Goal: Transaction & Acquisition: Download file/media

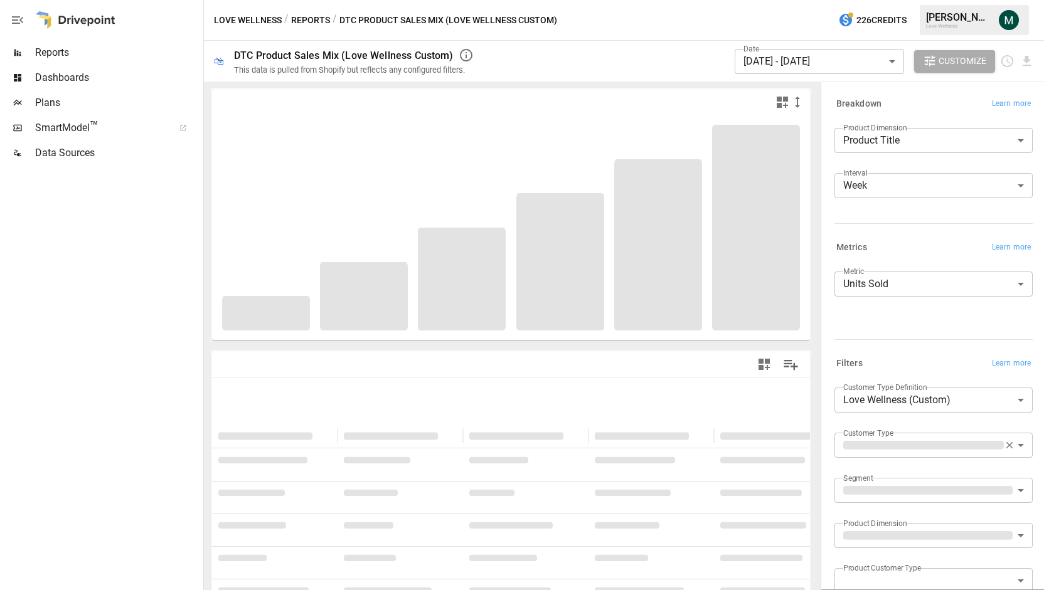
click at [821, 0] on body "**********" at bounding box center [522, 0] width 1044 height 0
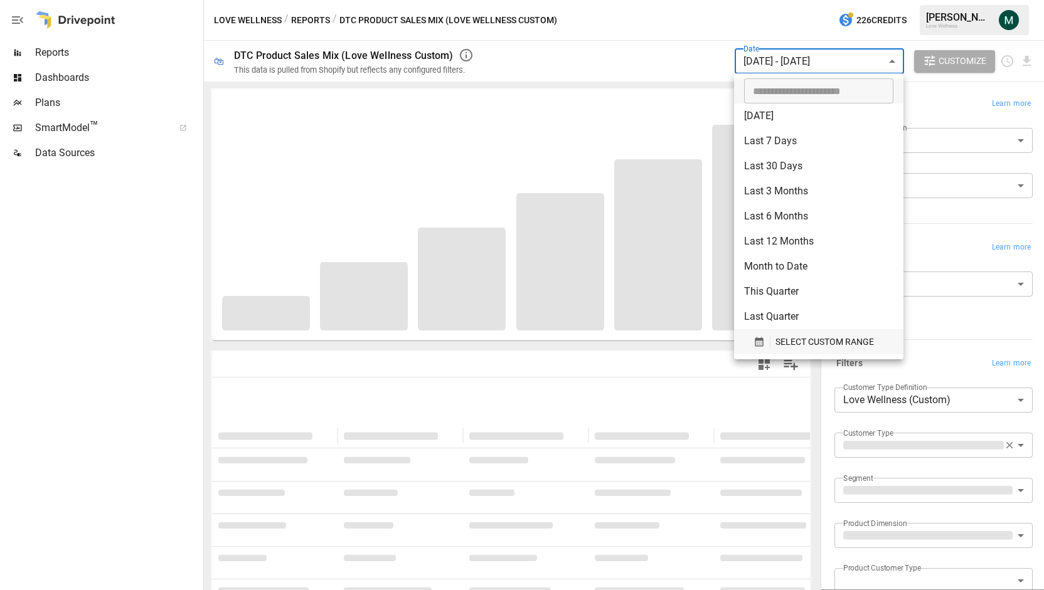
click at [769, 347] on div "button" at bounding box center [761, 341] width 17 height 11
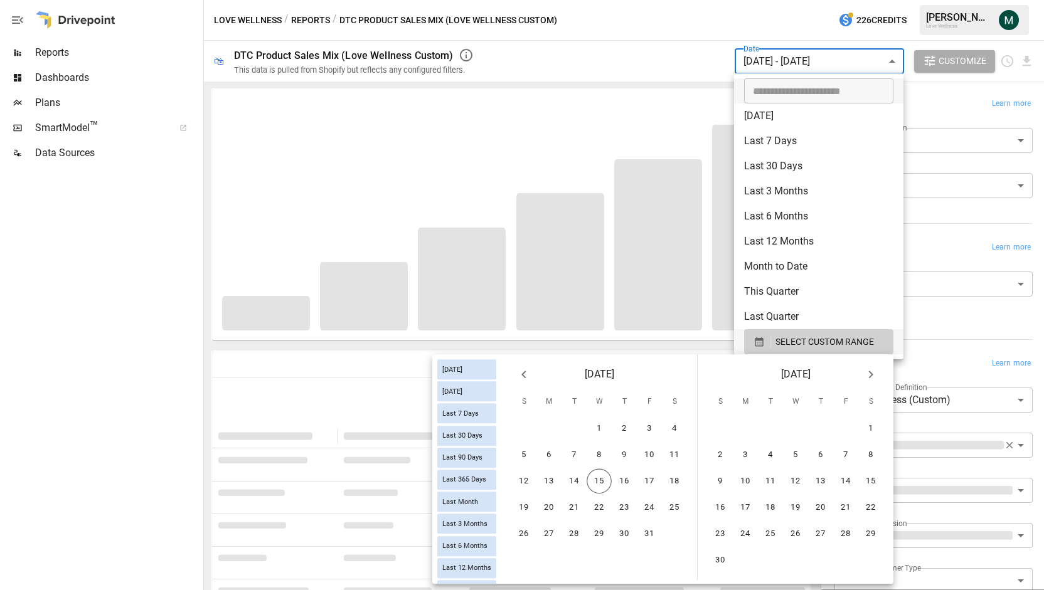
click at [524, 376] on icon "Previous month" at bounding box center [523, 374] width 15 height 15
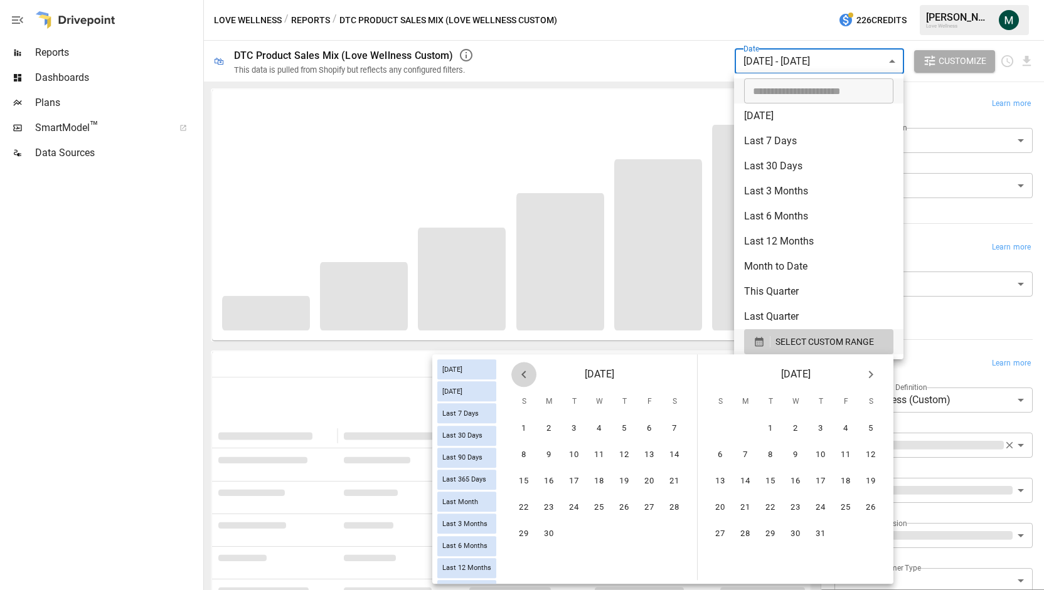
click at [524, 376] on icon "Previous month" at bounding box center [523, 374] width 15 height 15
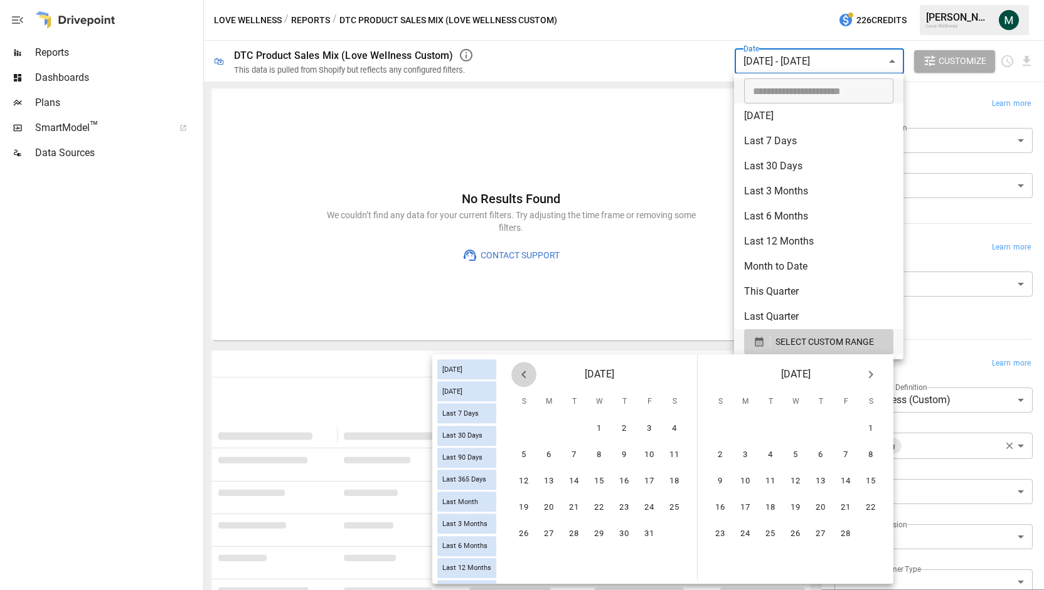
click at [524, 376] on icon "Previous month" at bounding box center [523, 374] width 15 height 15
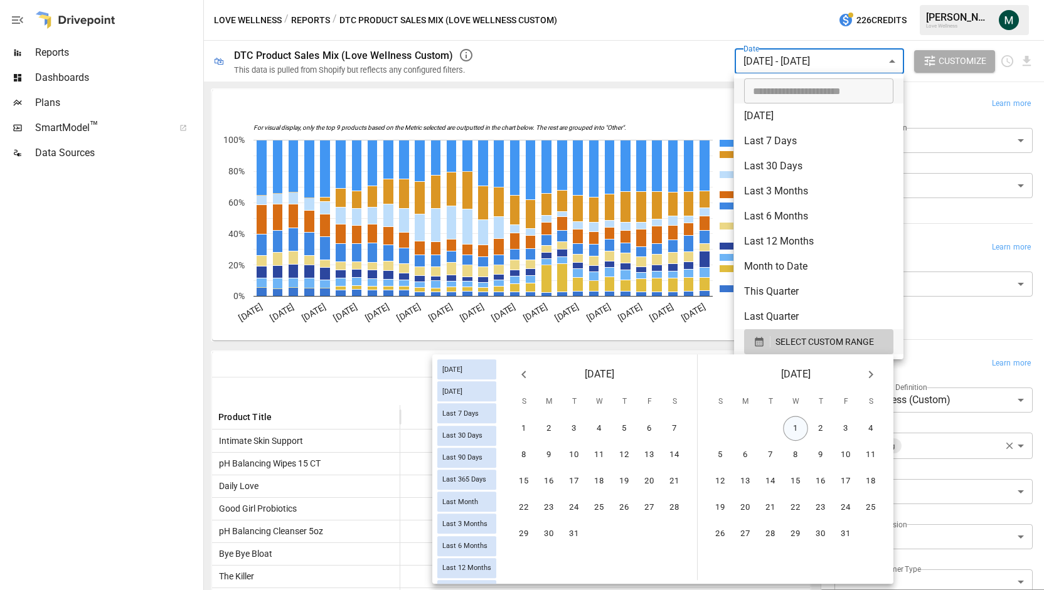
click at [787, 423] on button "1" at bounding box center [795, 429] width 25 height 25
click at [869, 384] on button "Next month" at bounding box center [870, 374] width 25 height 25
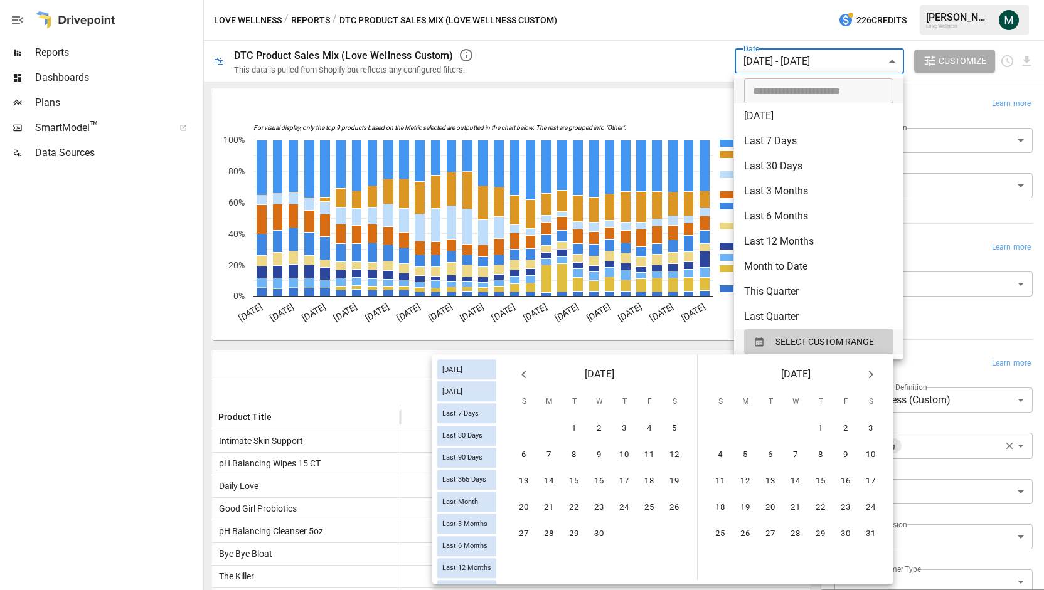
click at [869, 384] on button "Next month" at bounding box center [870, 374] width 25 height 25
click at [776, 539] on button "30" at bounding box center [770, 534] width 25 height 25
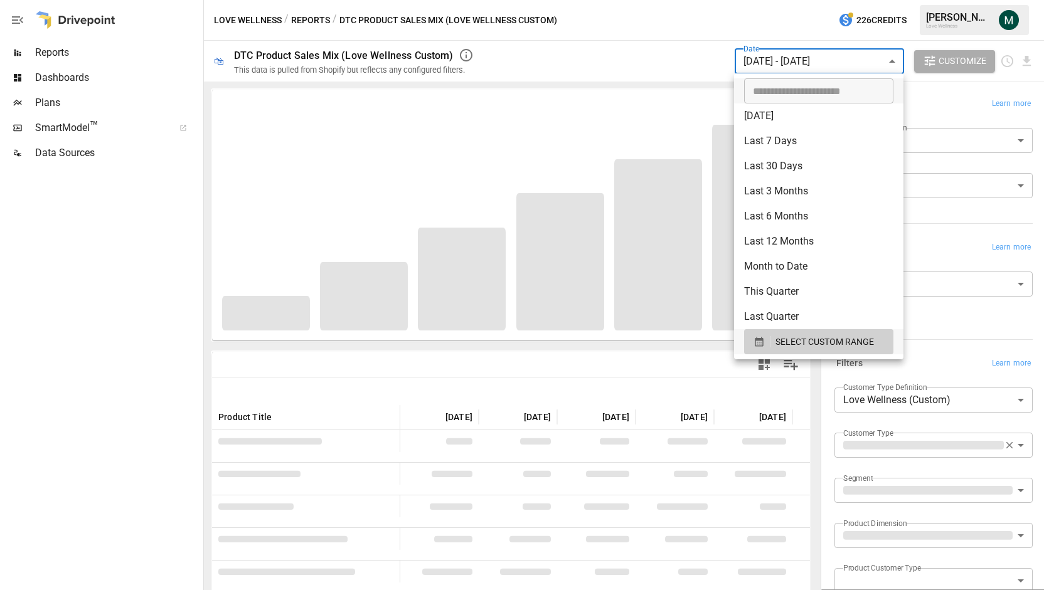
click at [644, 60] on div at bounding box center [522, 295] width 1044 height 590
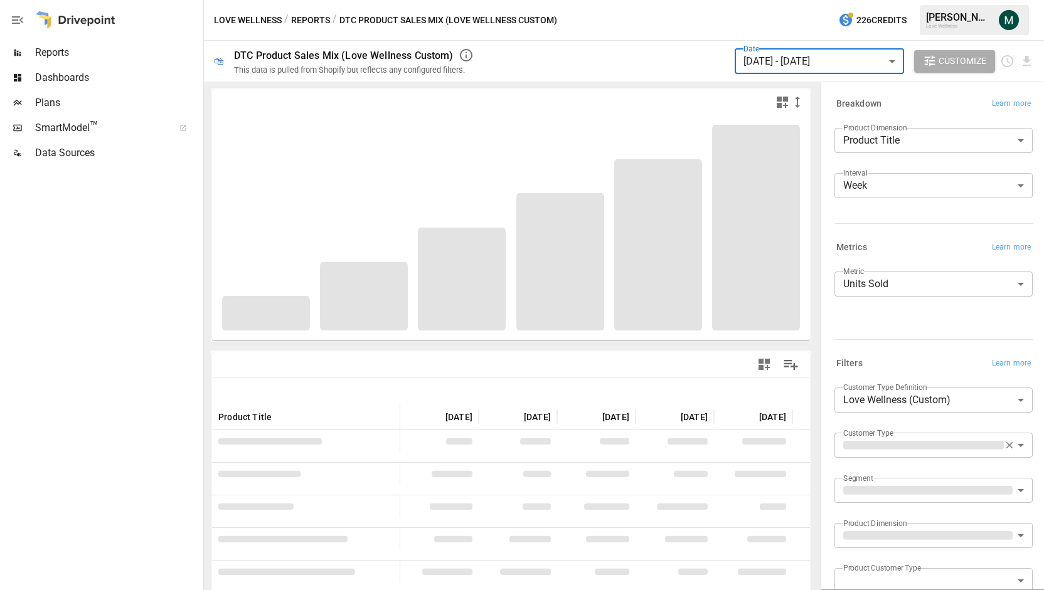
click at [895, 0] on body "Reports Dashboards Plans SmartModel ™ Data Sources Love Wellness / Reports / DT…" at bounding box center [522, 0] width 1044 height 0
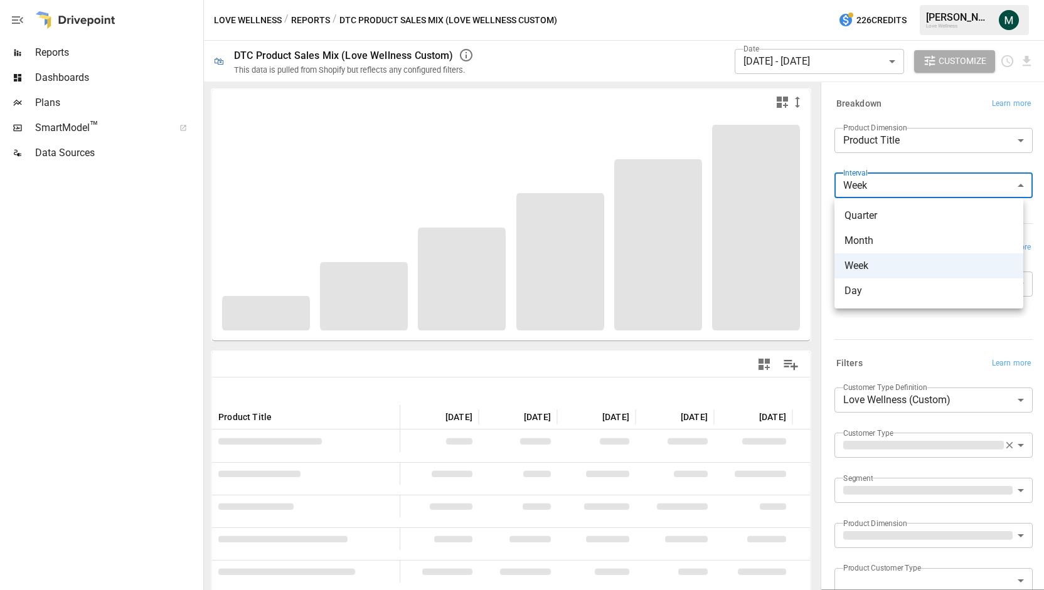
click at [885, 245] on span "Month" at bounding box center [928, 240] width 169 height 15
type input "*****"
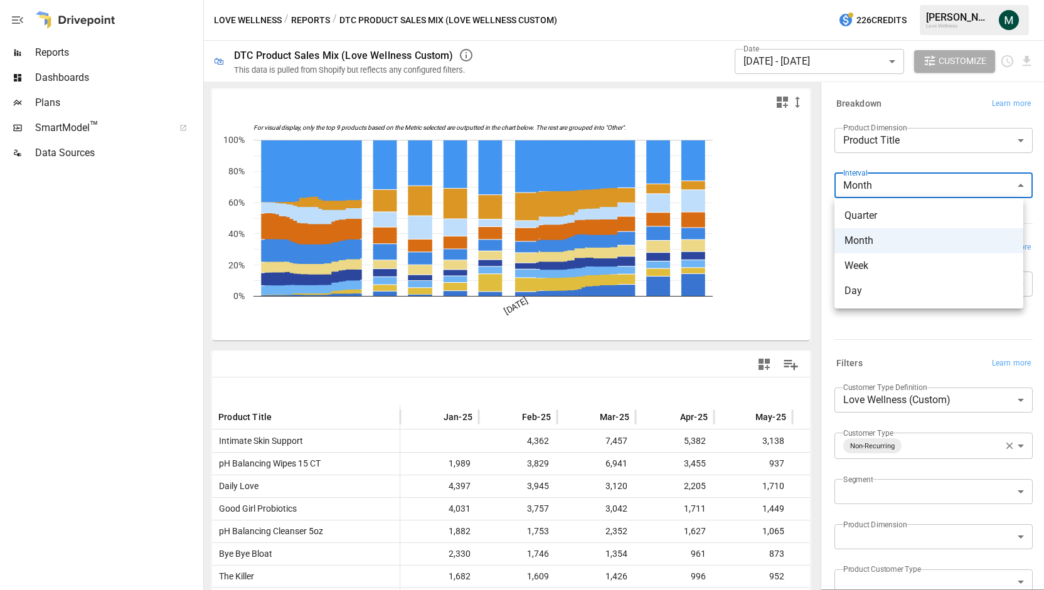
click at [885, 0] on body "Reports Dashboards Plans SmartModel ™ Data Sources Love Wellness / Reports / DT…" at bounding box center [522, 0] width 1044 height 0
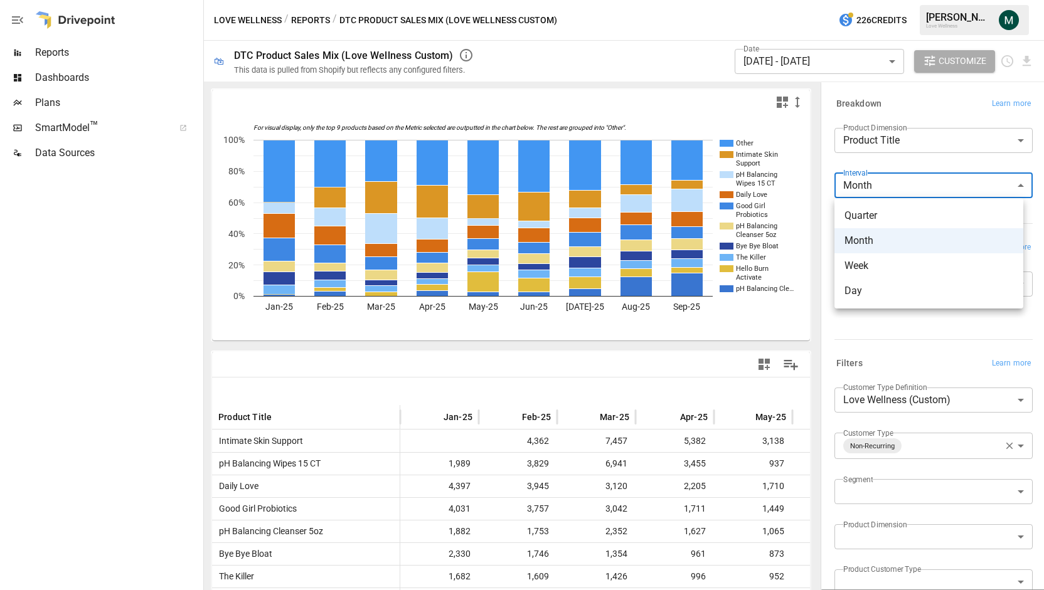
click at [649, 53] on div at bounding box center [522, 295] width 1044 height 590
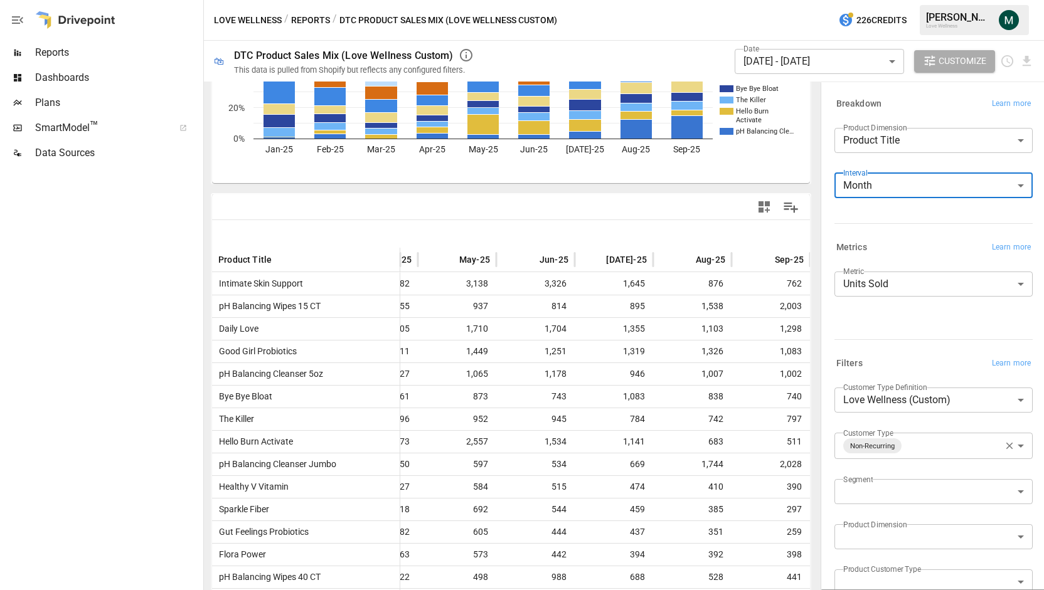
scroll to position [72, 0]
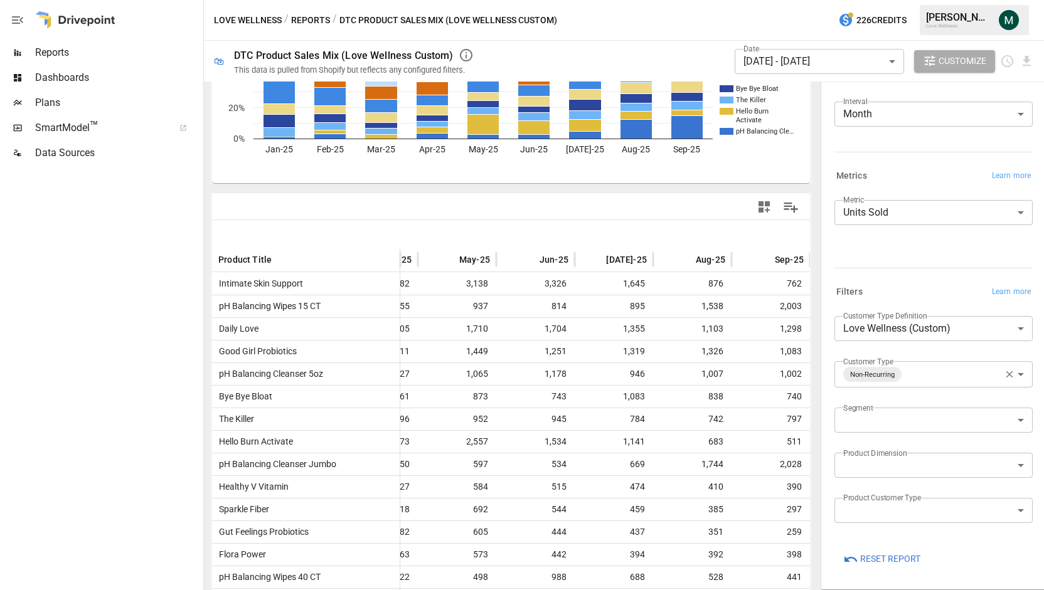
click at [693, 198] on div at bounding box center [658, 207] width 294 height 28
click at [1028, 63] on icon "Download report" at bounding box center [1026, 61] width 14 height 14
click at [986, 110] on li "Download as CSV" at bounding box center [985, 110] width 100 height 25
click at [685, 215] on div at bounding box center [658, 207] width 294 height 28
